Goal: Share content

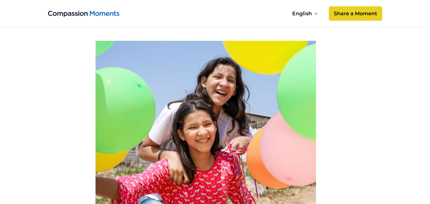
scroll to position [159, 0]
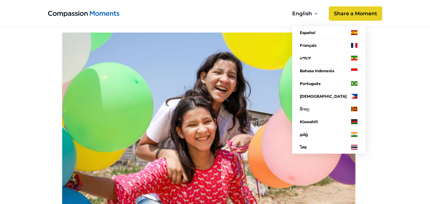
click at [315, 13] on icon at bounding box center [315, 14] width 3 height 2
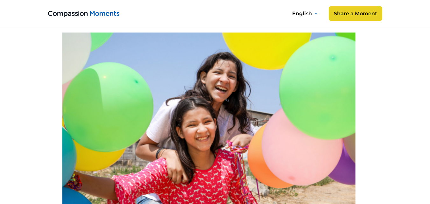
click at [315, 13] on icon at bounding box center [315, 14] width 3 height 2
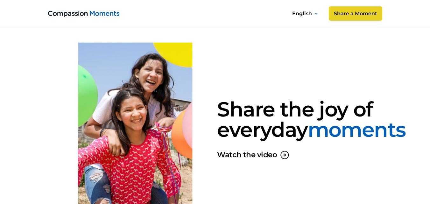
scroll to position [541, 0]
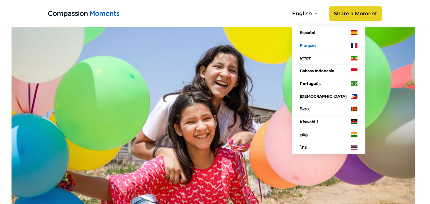
scroll to position [95, 0]
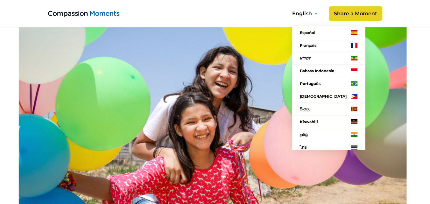
click at [316, 14] on icon at bounding box center [315, 14] width 3 height 2
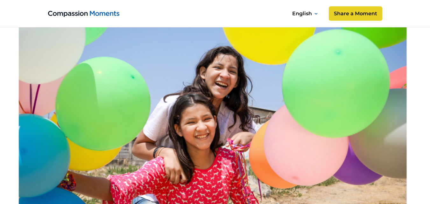
click at [316, 14] on icon at bounding box center [316, 13] width 2 height 1
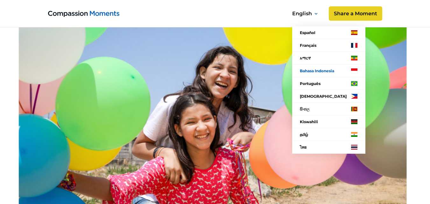
click at [321, 68] on link "Bahasa Indonesia" at bounding box center [328, 71] width 73 height 13
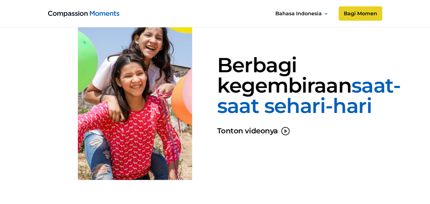
scroll to position [503, 0]
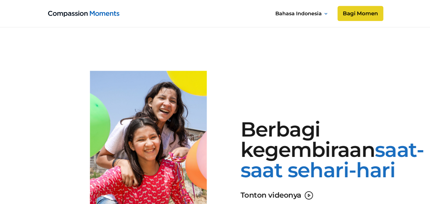
click at [360, 16] on link "Bagi Momen" at bounding box center [360, 13] width 46 height 15
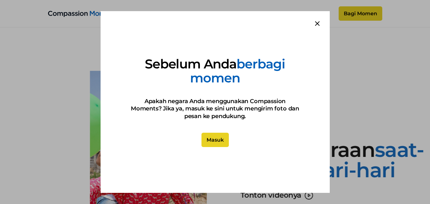
click at [318, 24] on icon at bounding box center [317, 23] width 4 height 4
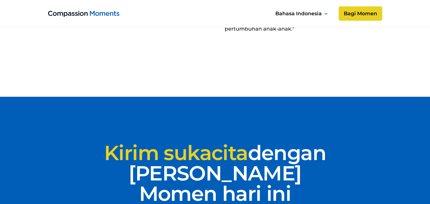
scroll to position [3142, 0]
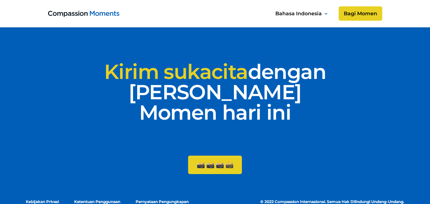
click at [228, 162] on img at bounding box center [229, 165] width 8 height 7
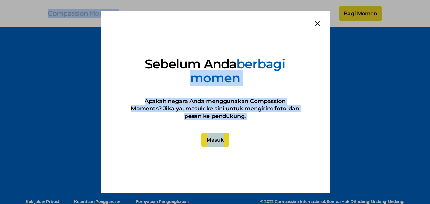
drag, startPoint x: 318, startPoint y: 37, endPoint x: 321, endPoint y: 34, distance: 4.1
click at [321, 34] on div "Sebelum Anda berbagi momen Apakah negara Anda menggunakan Compassion Moments? J…" at bounding box center [215, 102] width 229 height 182
click at [258, 156] on div "Sebelum Anda berbagi momen Apakah negara Anda menggunakan Compassion Moments? J…" at bounding box center [215, 102] width 229 height 182
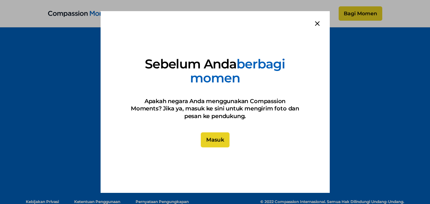
click at [210, 141] on link "Masuk" at bounding box center [214, 139] width 29 height 15
